Goal: Task Accomplishment & Management: Manage account settings

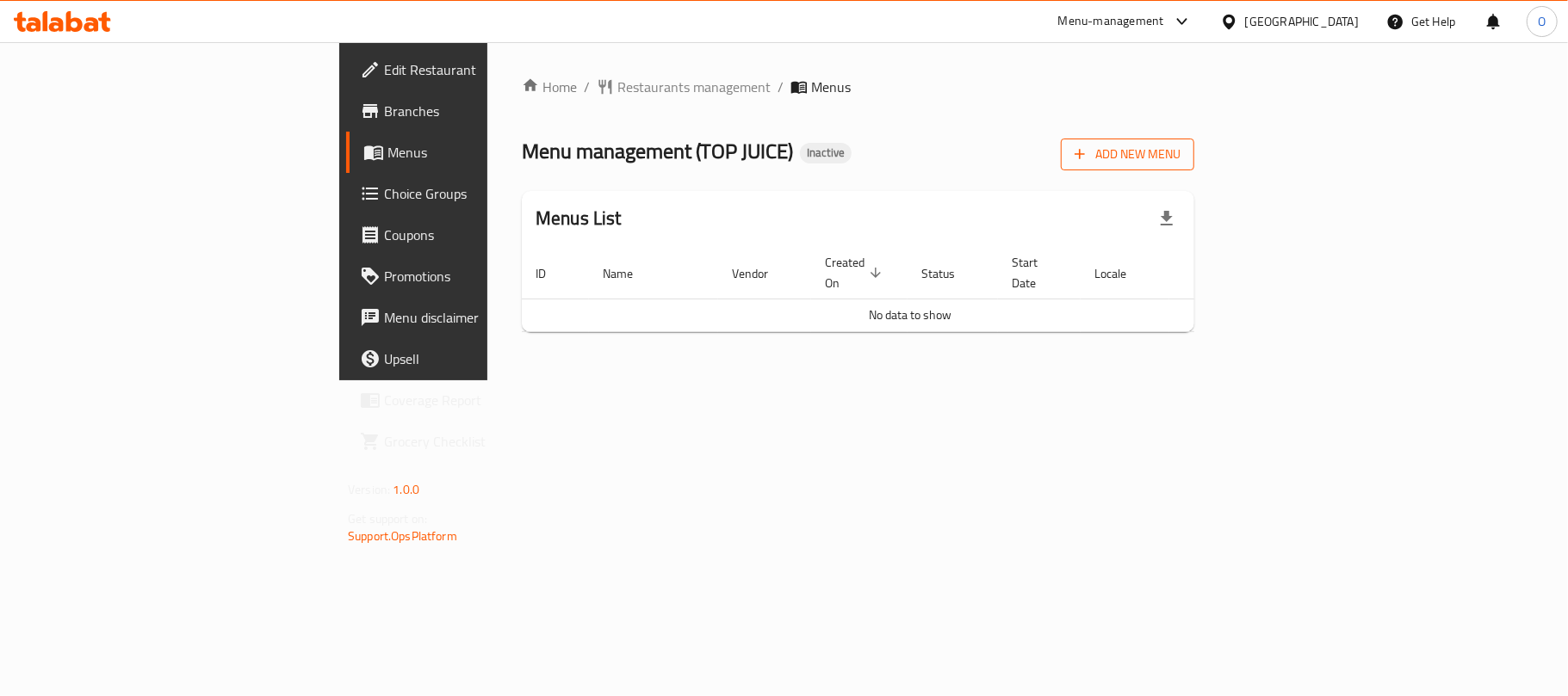
click at [1180, 152] on span "Add New Menu" at bounding box center [1127, 154] width 106 height 22
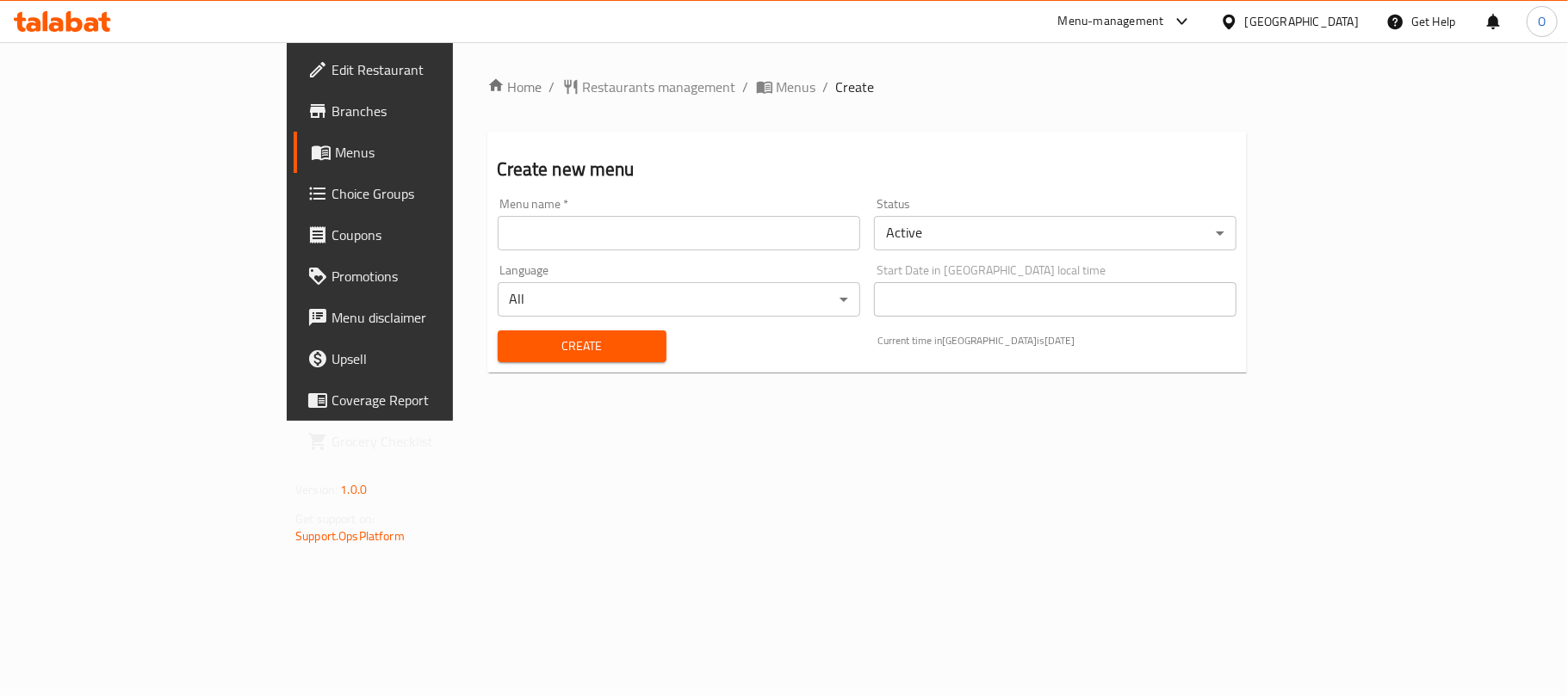
click at [513, 225] on input "text" at bounding box center [678, 233] width 362 height 35
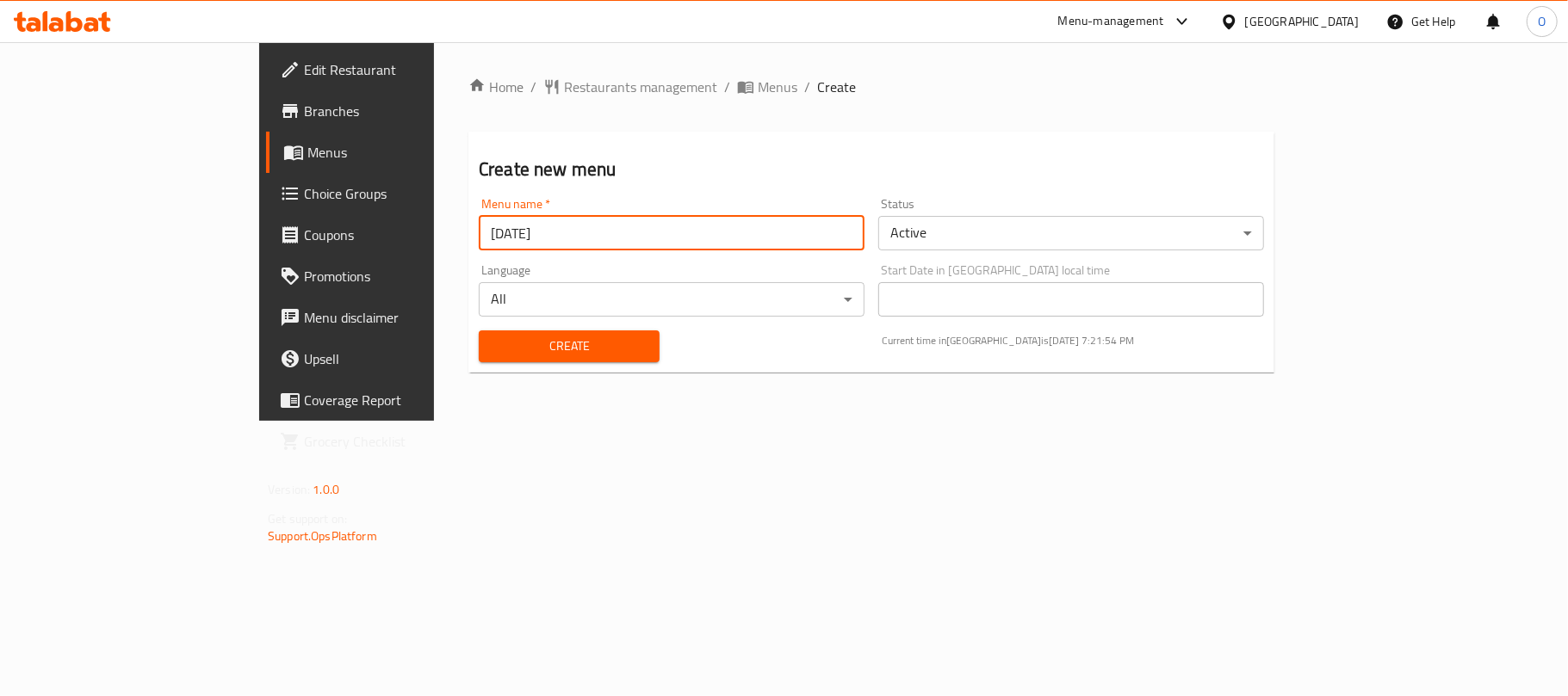
type input "[DATE]"
click at [479, 330] on button "Create" at bounding box center [569, 346] width 181 height 32
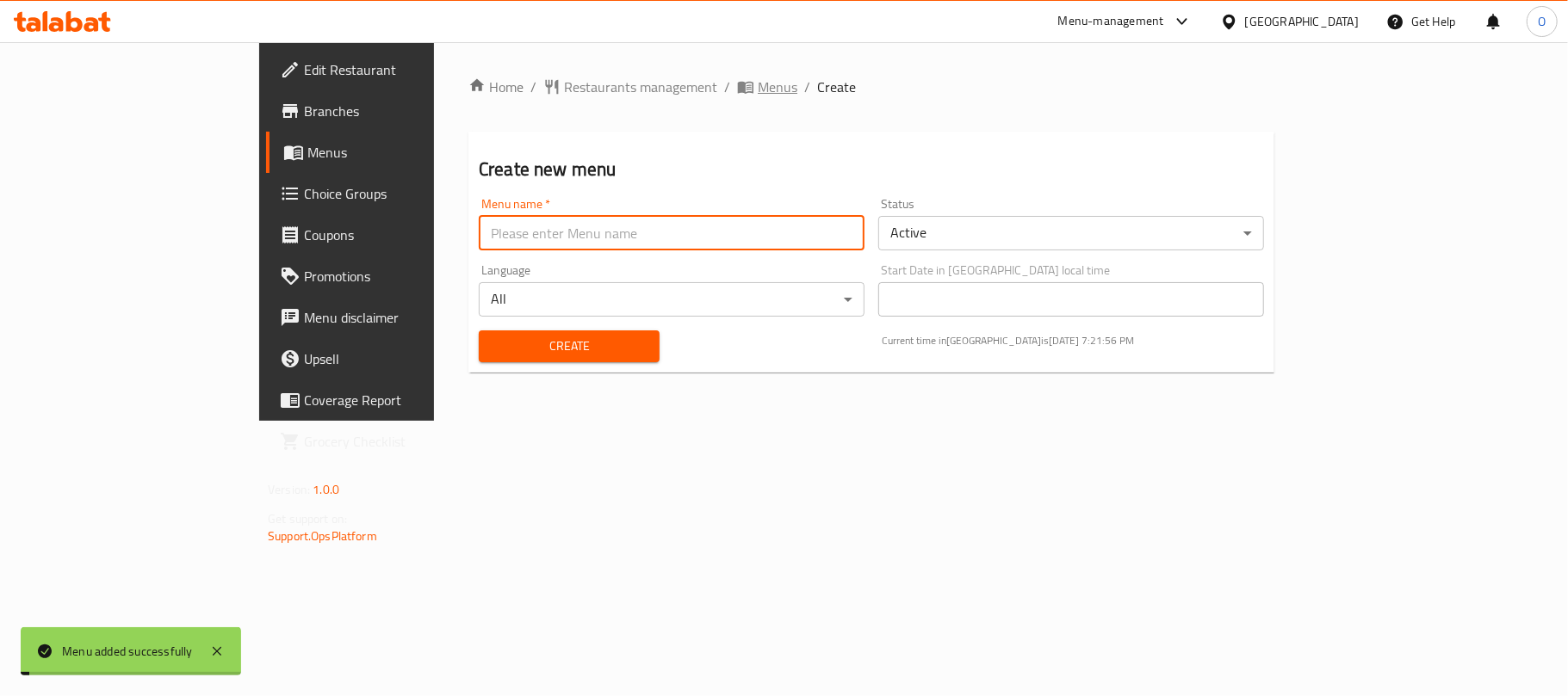
click at [758, 97] on span "Menus" at bounding box center [778, 87] width 39 height 21
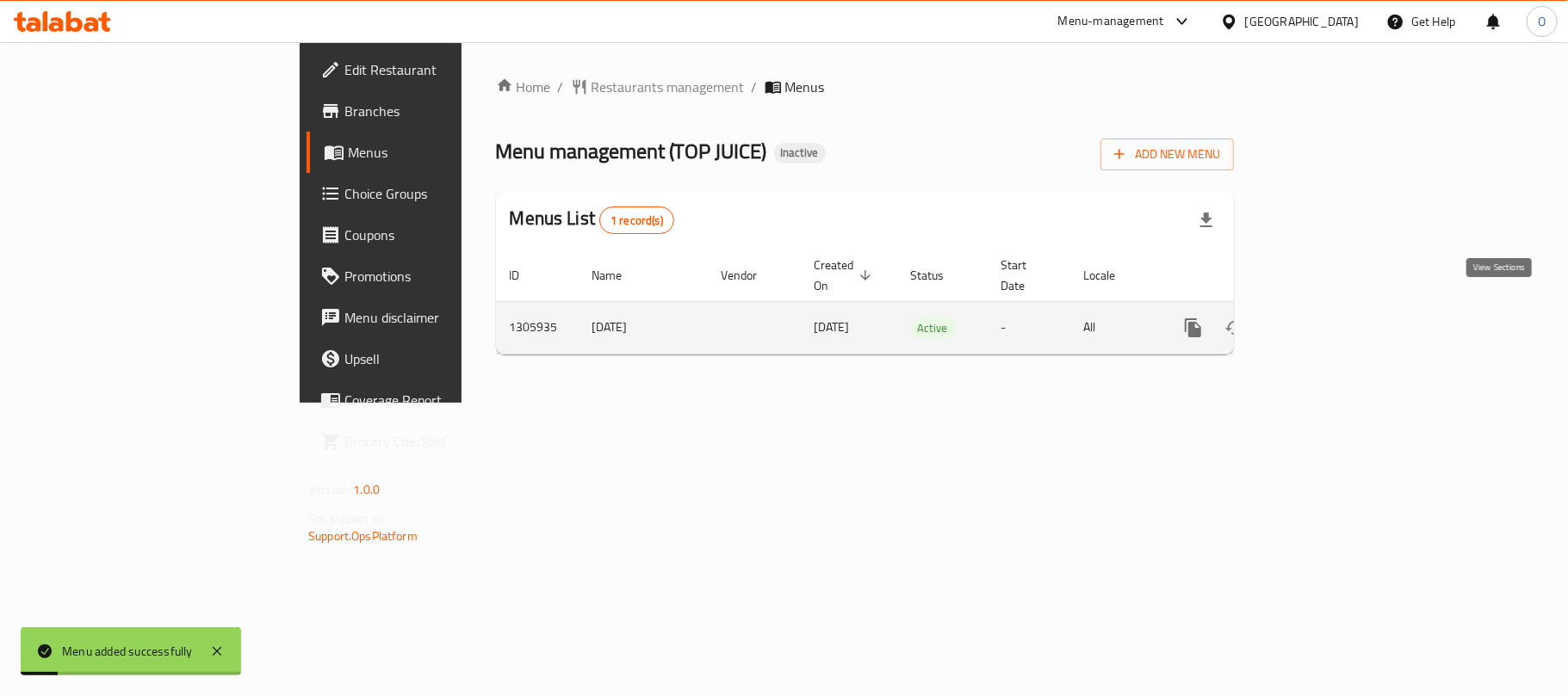
click at [1338, 322] on link "enhanced table" at bounding box center [1317, 328] width 41 height 41
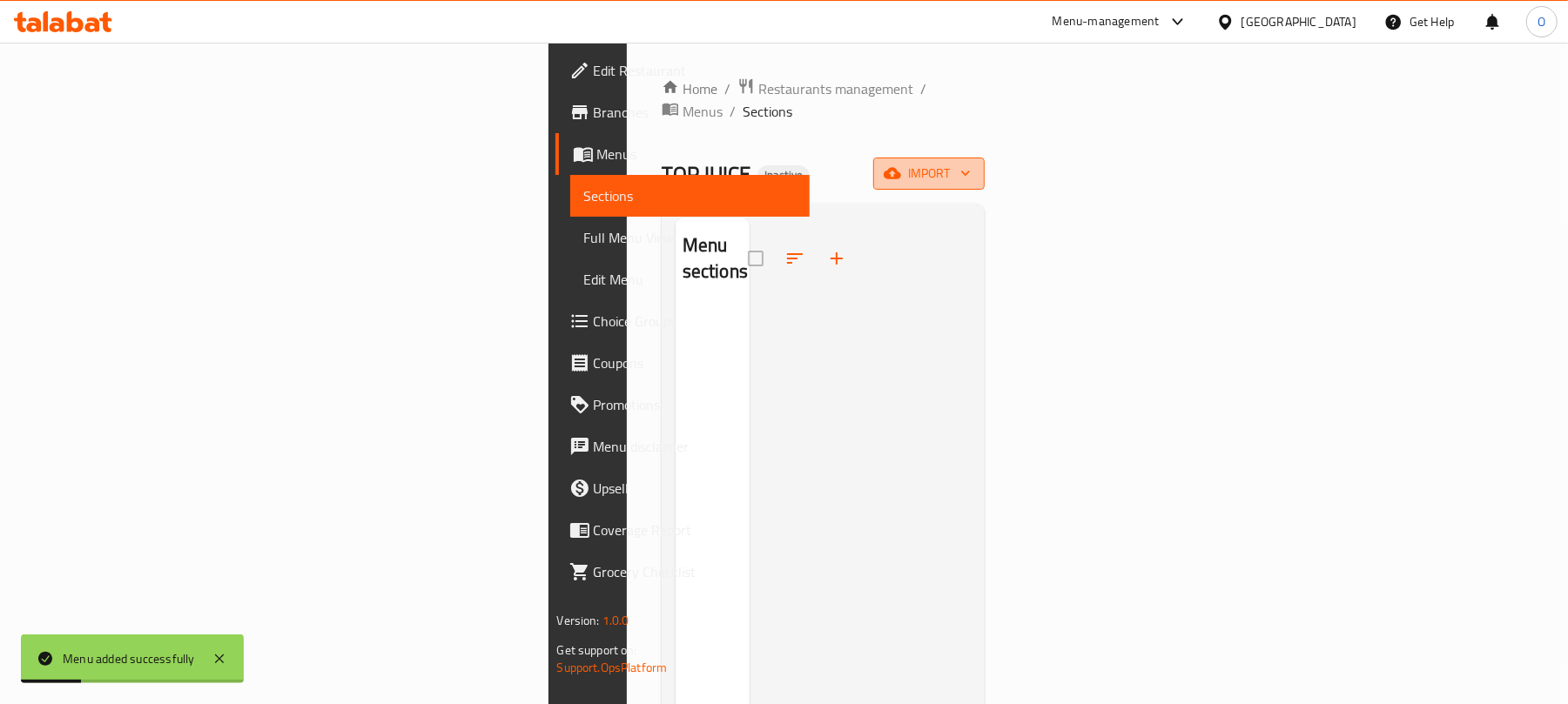
click at [985, 164] on button "import" at bounding box center [929, 174] width 111 height 32
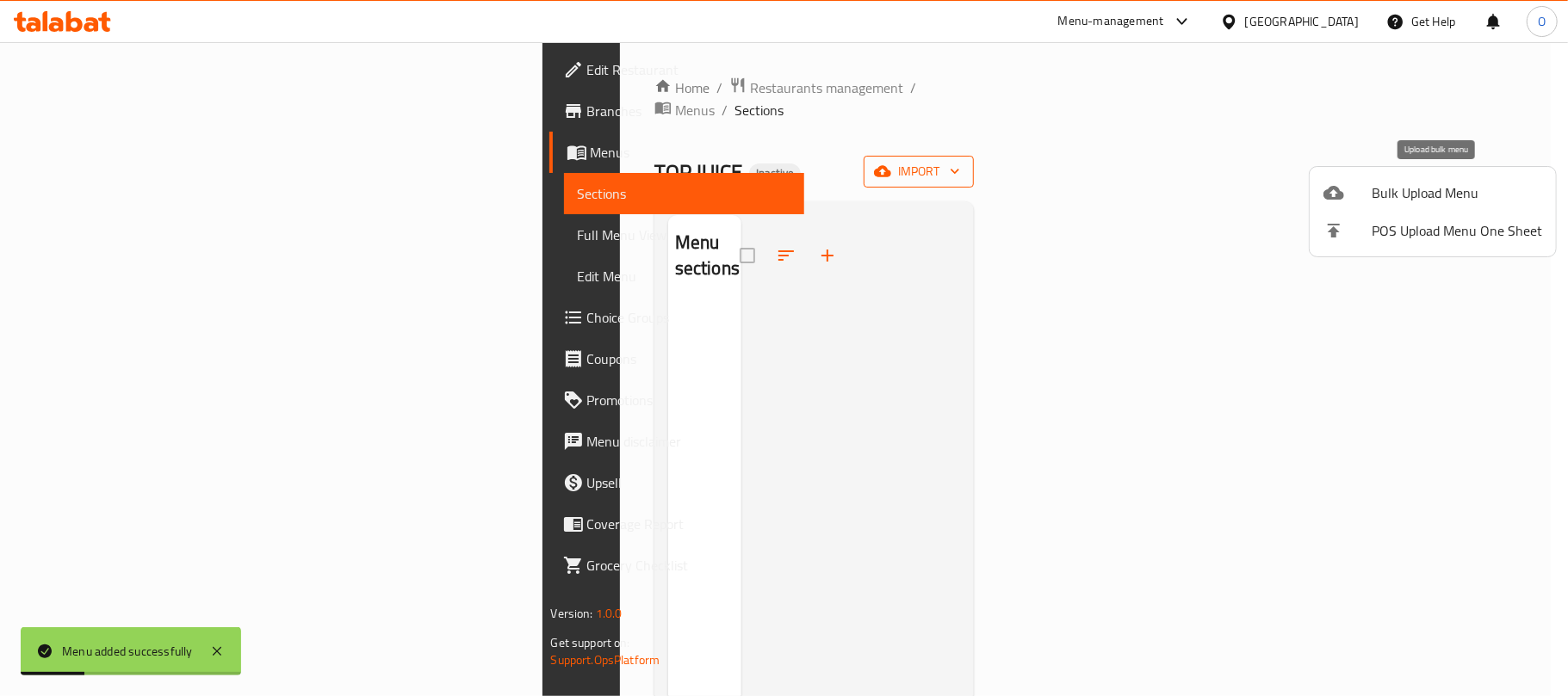
click at [1348, 204] on div at bounding box center [1347, 193] width 48 height 21
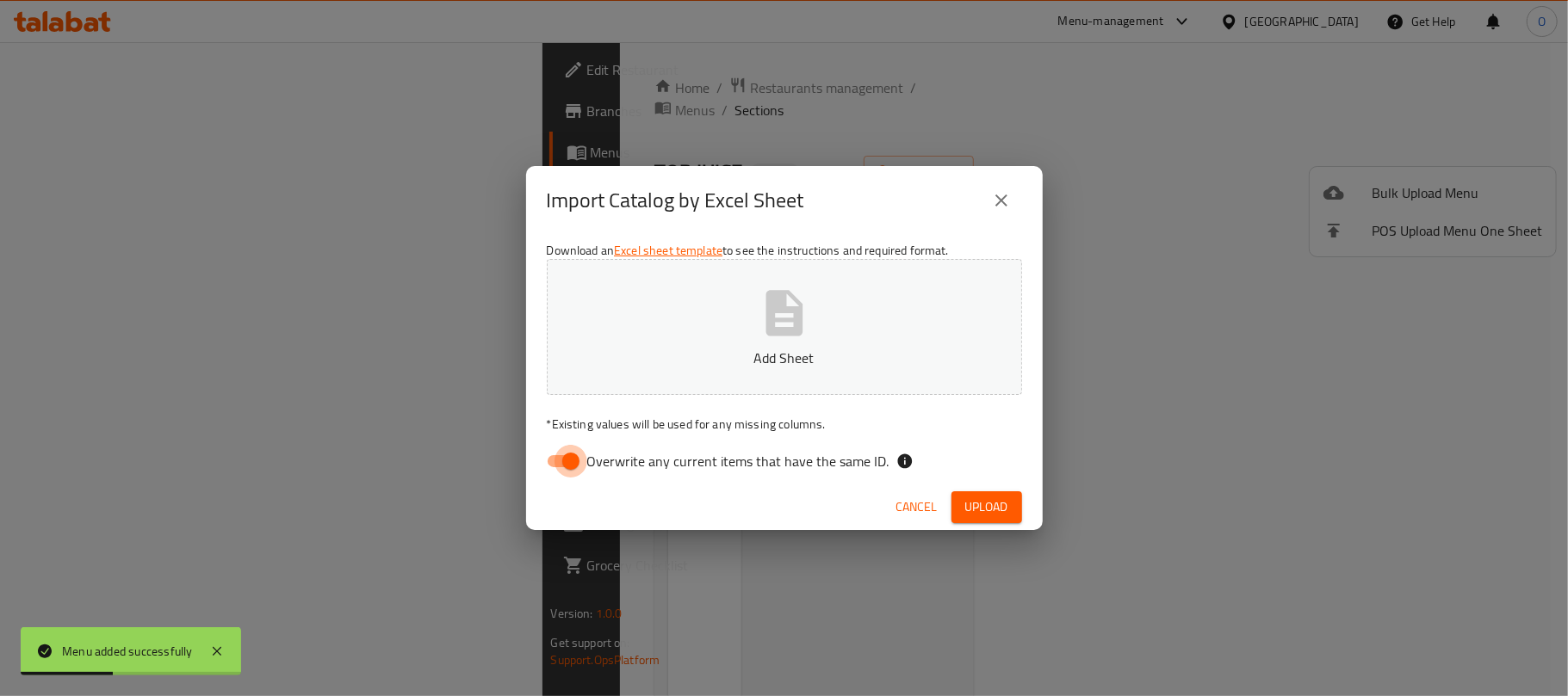
drag, startPoint x: 566, startPoint y: 460, endPoint x: 589, endPoint y: 445, distance: 27.5
click at [566, 460] on input "Overwrite any current items that have the same ID." at bounding box center [571, 461] width 99 height 33
checkbox input "false"
click at [1011, 507] on button "Upload" at bounding box center [986, 507] width 70 height 32
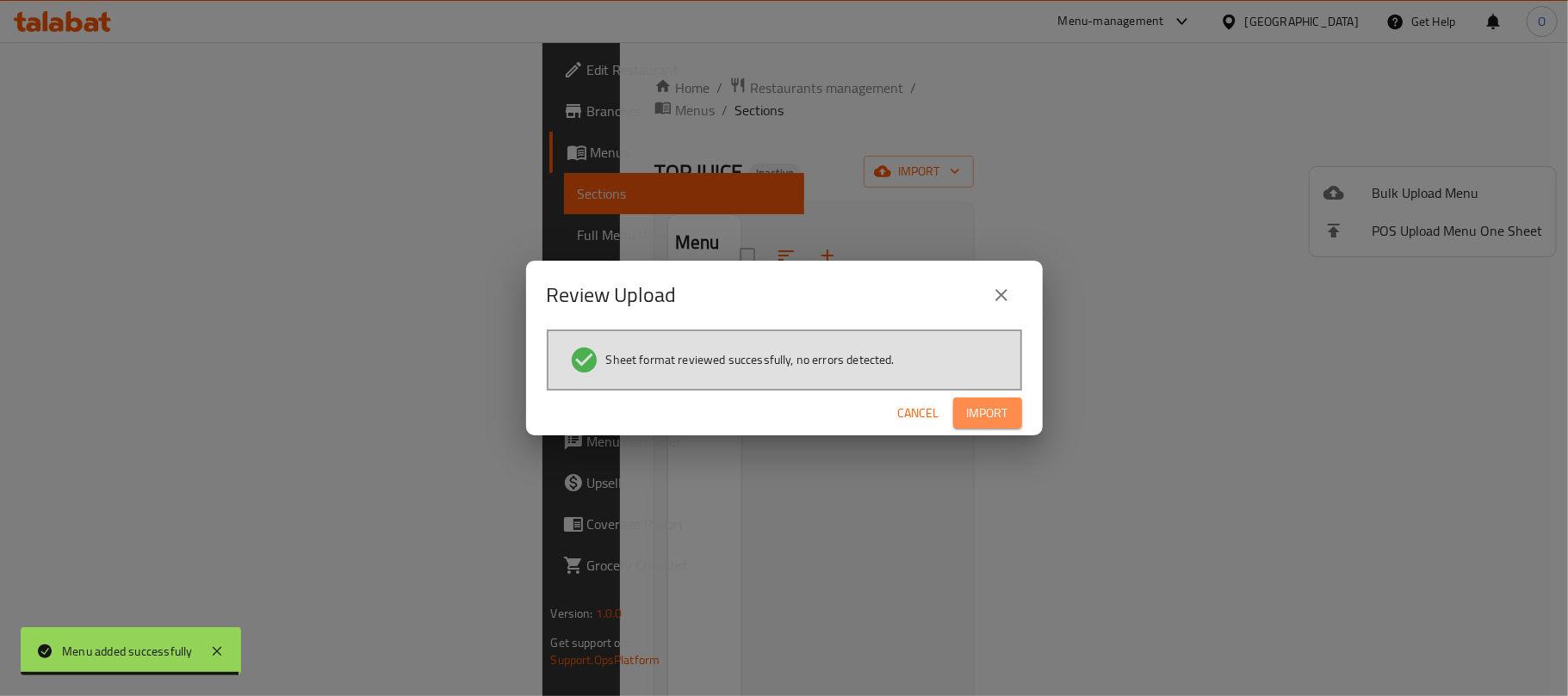
click at [1007, 408] on span "Import" at bounding box center [988, 414] width 41 height 22
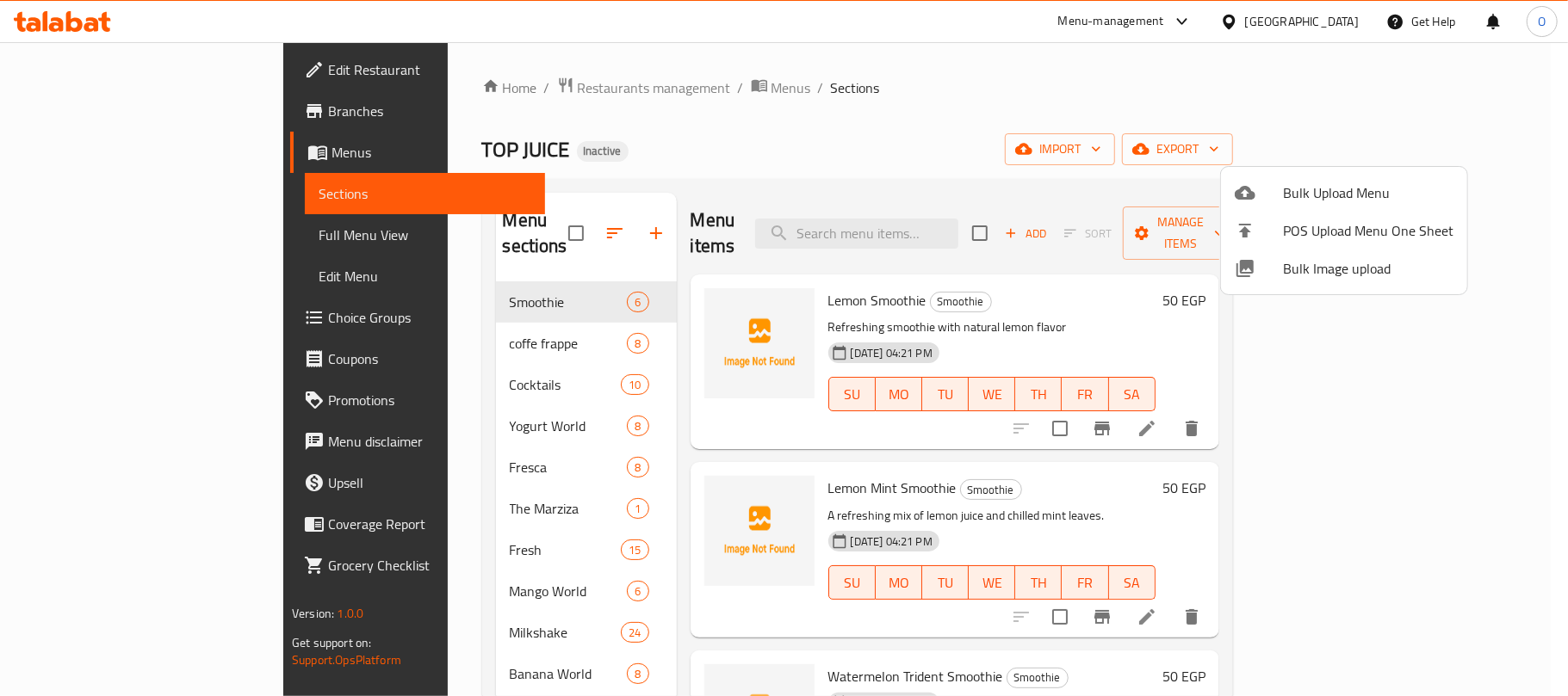
click at [1183, 129] on div at bounding box center [784, 348] width 1568 height 696
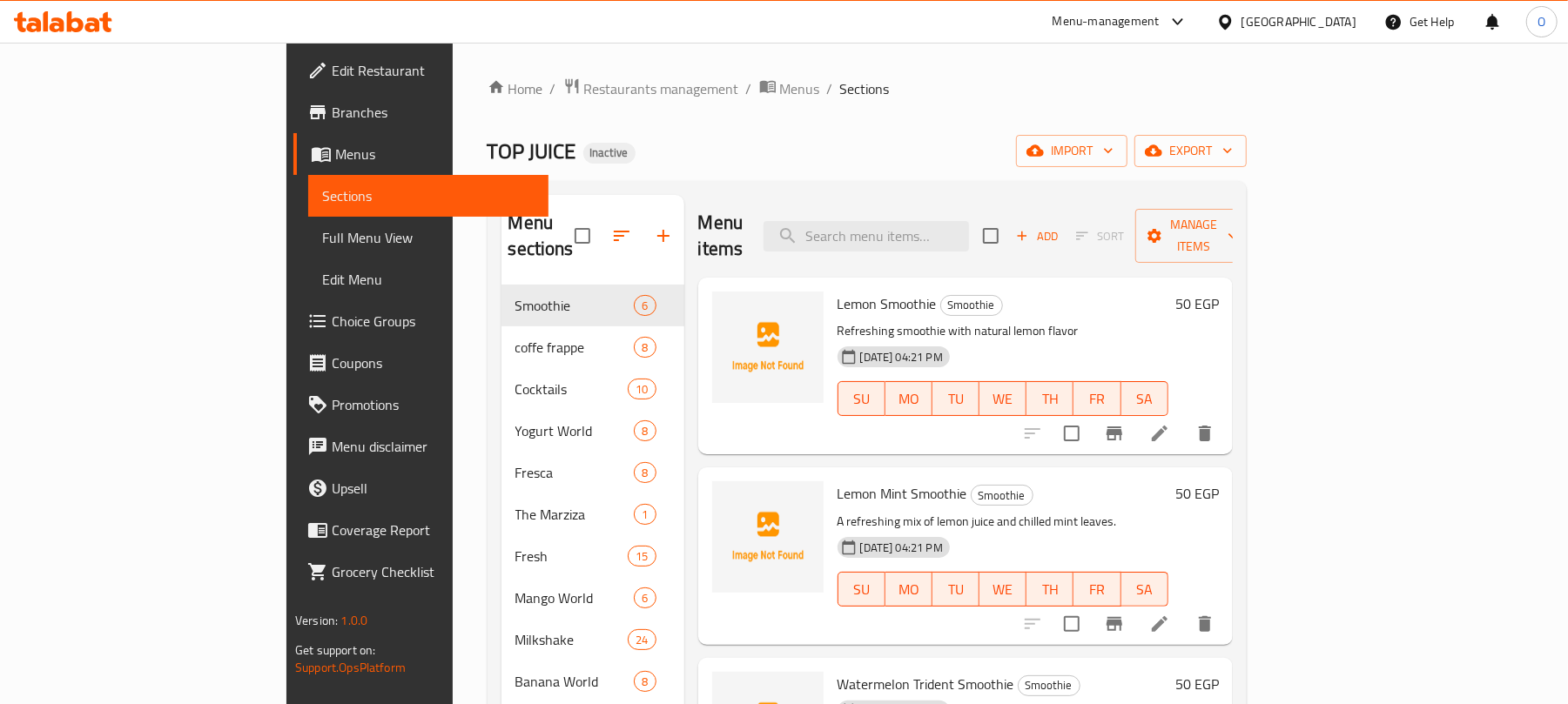
click at [308, 231] on link "Full Menu View" at bounding box center [428, 238] width 240 height 42
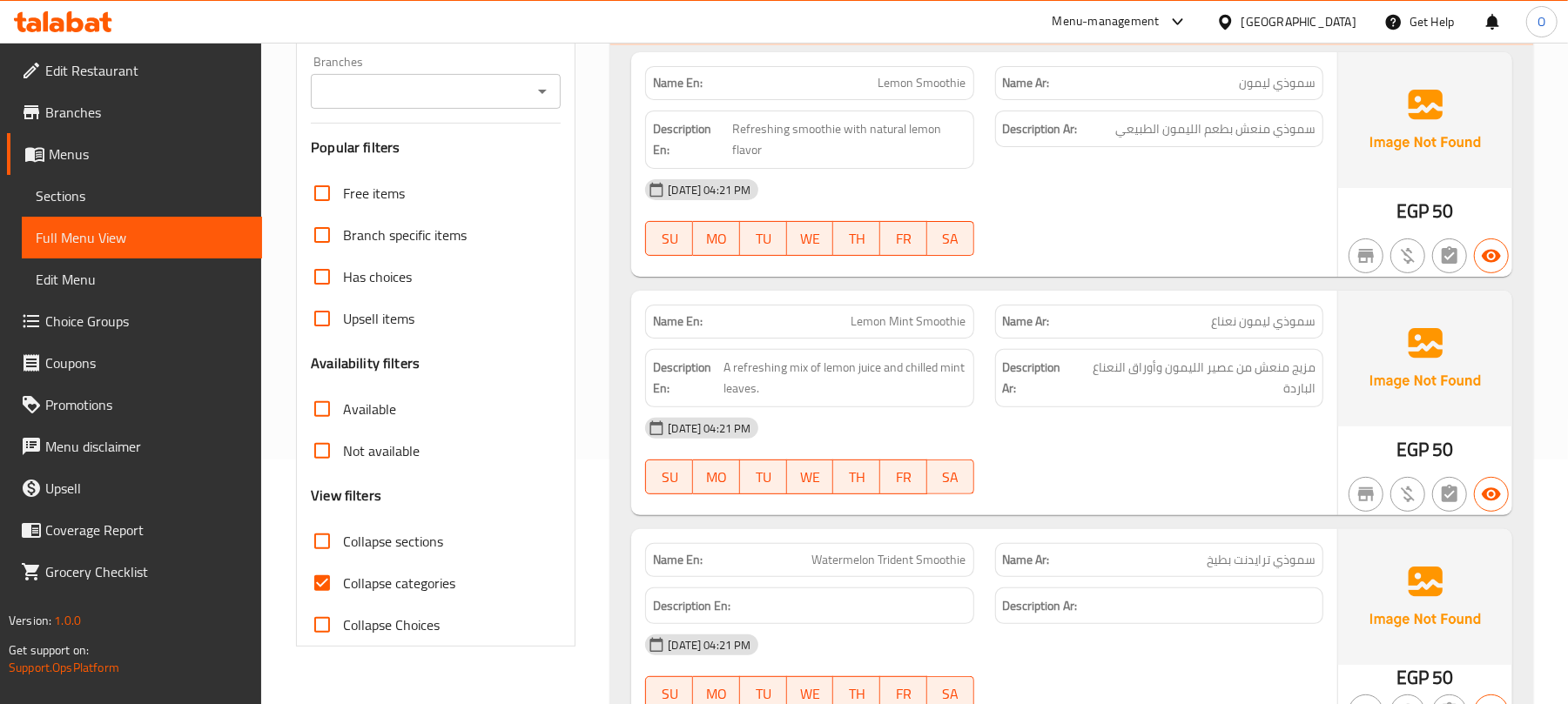
scroll to position [464, 0]
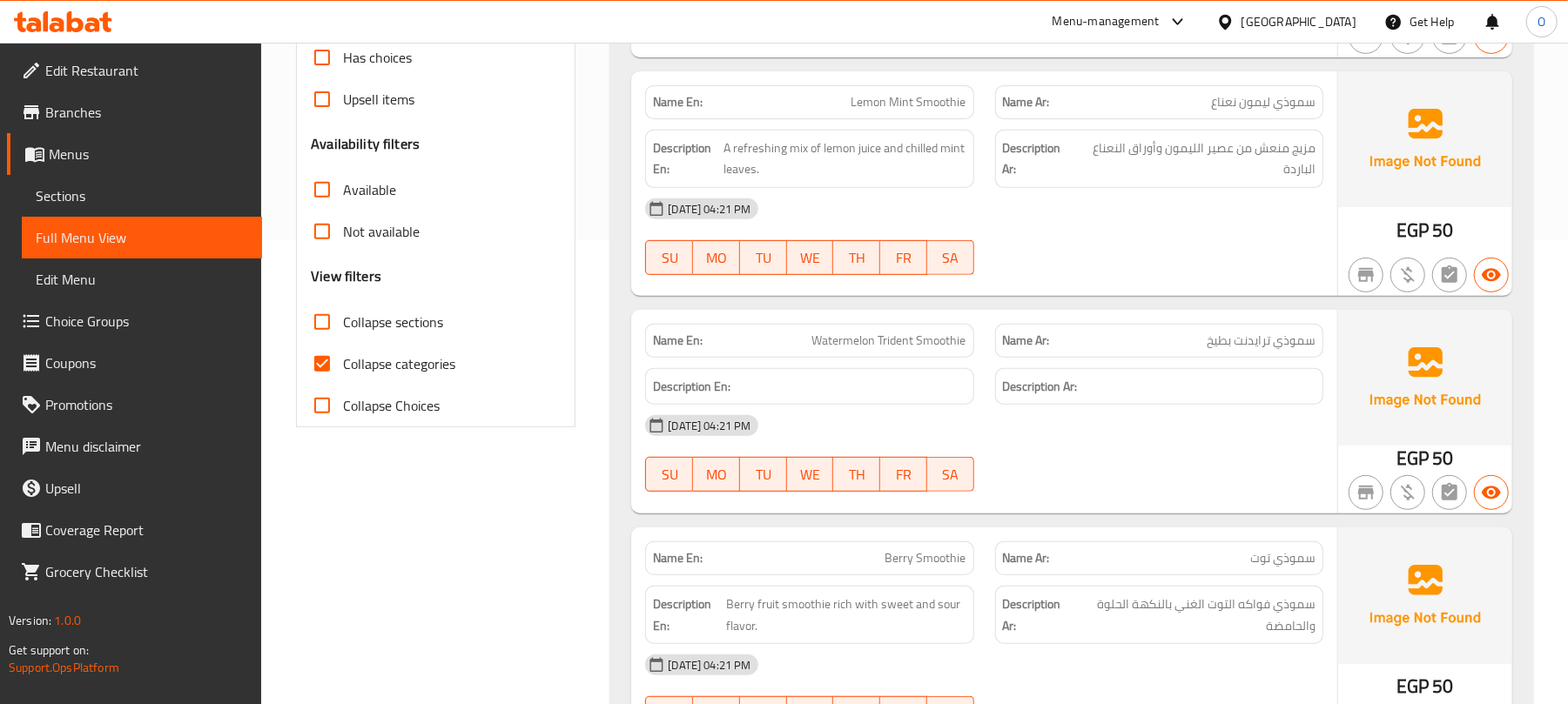
click at [440, 369] on span "Collapse categories" at bounding box center [399, 364] width 112 height 21
click at [343, 369] on input "Collapse categories" at bounding box center [323, 364] width 42 height 42
checkbox input "false"
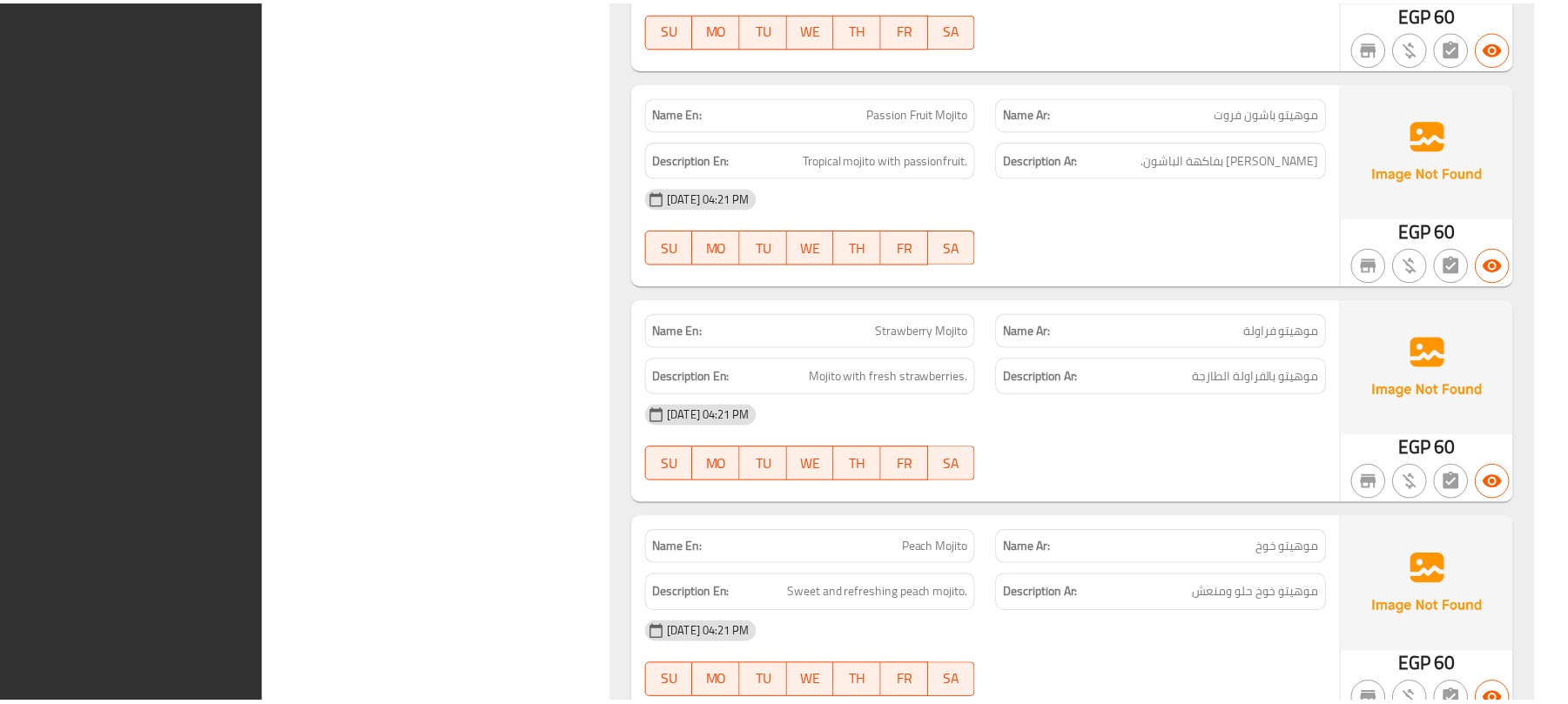
scroll to position [37988, 0]
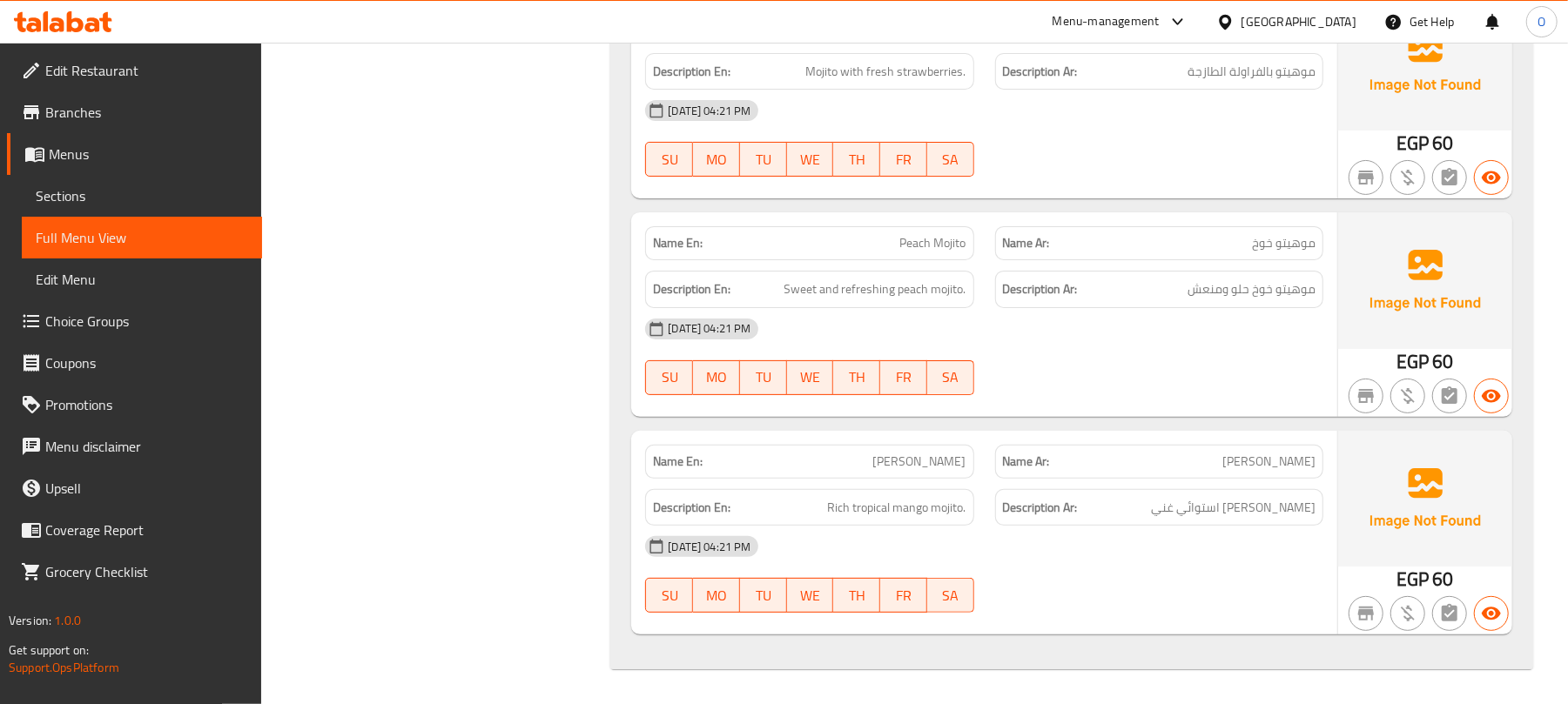
click at [1234, 17] on icon at bounding box center [1225, 22] width 18 height 18
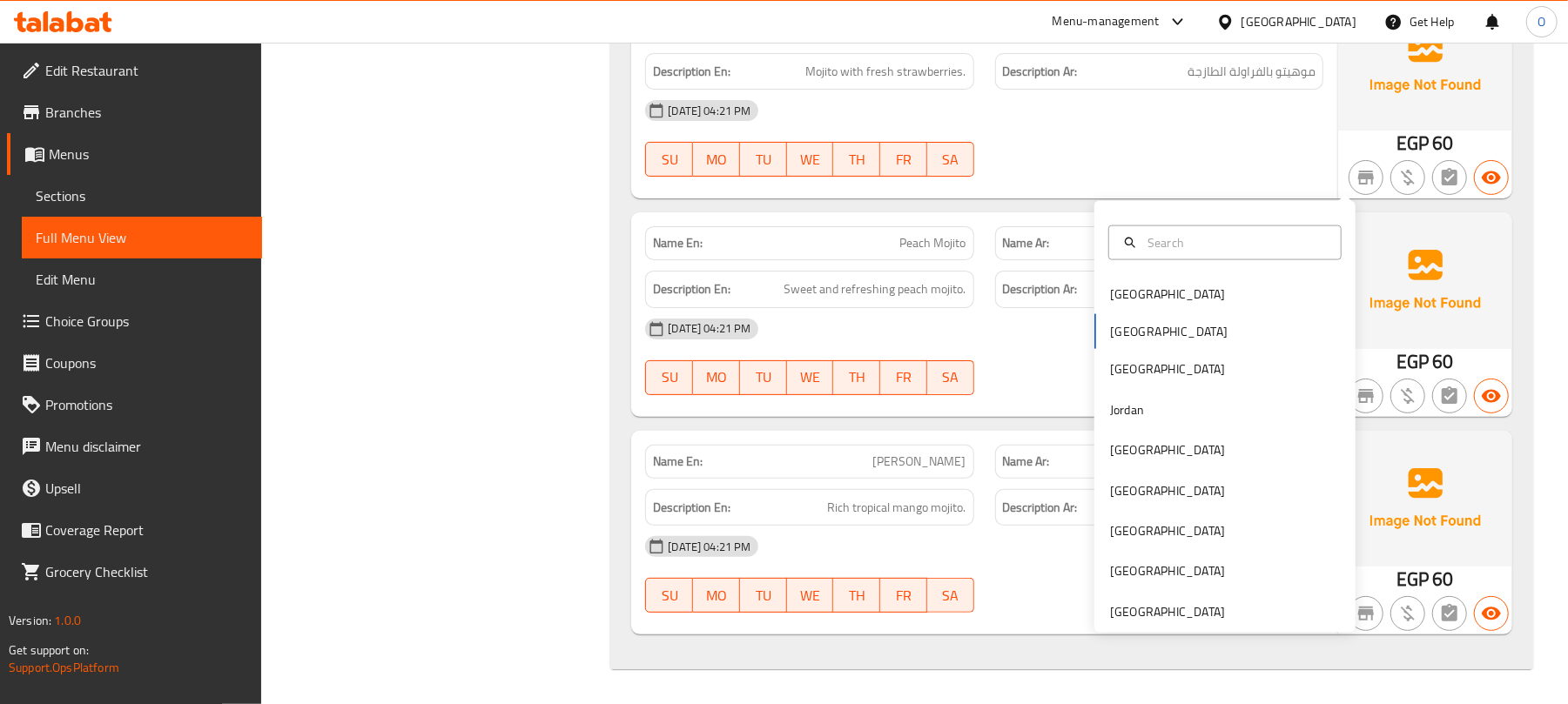
click at [1188, 477] on div "[GEOGRAPHIC_DATA] [GEOGRAPHIC_DATA] [GEOGRAPHIC_DATA] [GEOGRAPHIC_DATA] [GEOGRA…" at bounding box center [1225, 417] width 261 height 432
click at [1161, 602] on div "[GEOGRAPHIC_DATA]" at bounding box center [1167, 612] width 115 height 19
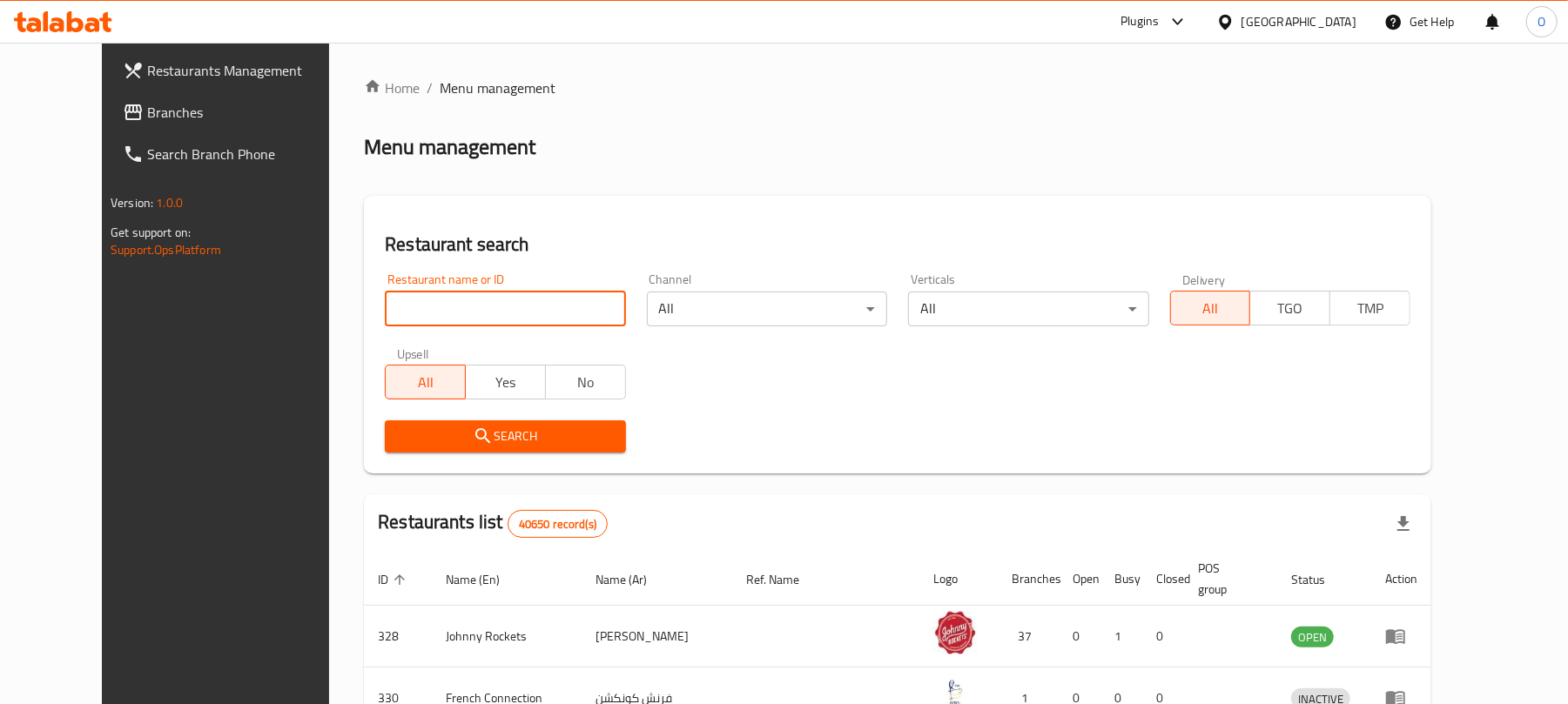
drag, startPoint x: 475, startPoint y: 307, endPoint x: 588, endPoint y: 217, distance: 144.5
click at [475, 308] on input "search" at bounding box center [505, 308] width 240 height 35
paste input "774238"
type input "774238"
click at [147, 110] on span "Branches" at bounding box center [249, 112] width 203 height 21
